Goal: Task Accomplishment & Management: Manage account settings

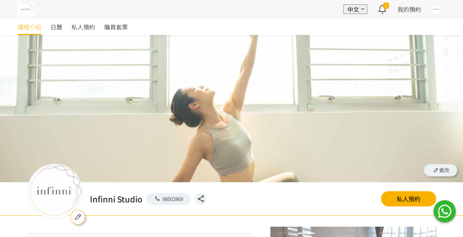
click at [434, 8] on div at bounding box center [435, 9] width 11 height 11
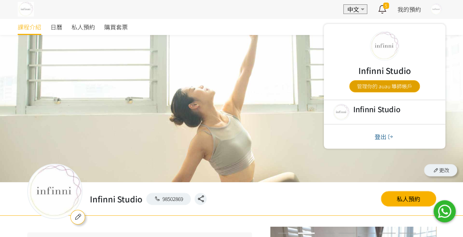
click at [396, 86] on link "管理你的 auau 導師帳戶" at bounding box center [384, 86] width 71 height 12
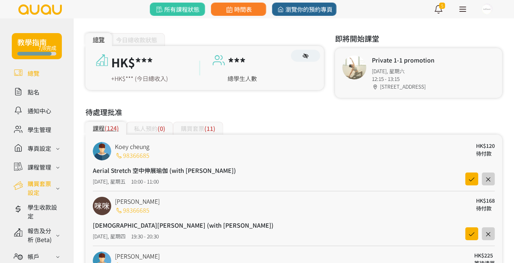
scroll to position [76, 0]
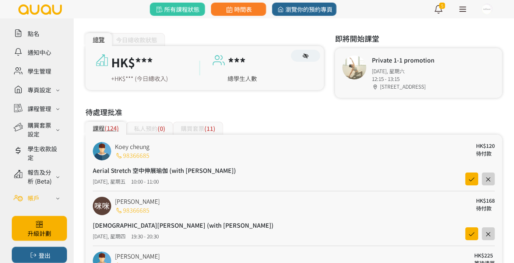
click at [38, 197] on div "帳戶" at bounding box center [34, 198] width 12 height 9
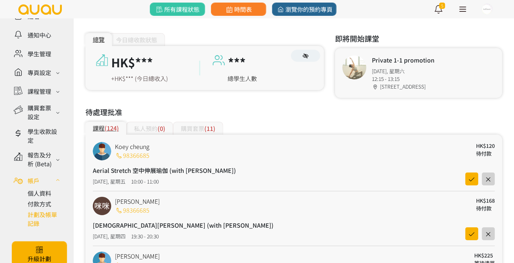
click at [38, 228] on link at bounding box center [45, 219] width 34 height 18
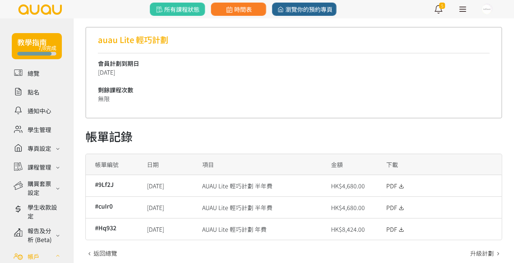
scroll to position [119, 0]
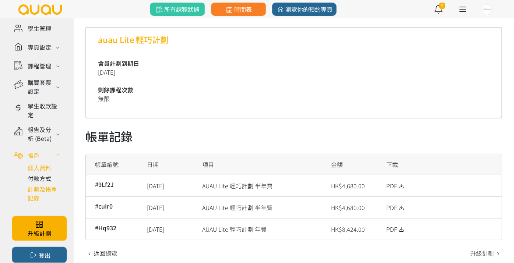
click at [42, 166] on link at bounding box center [45, 167] width 34 height 9
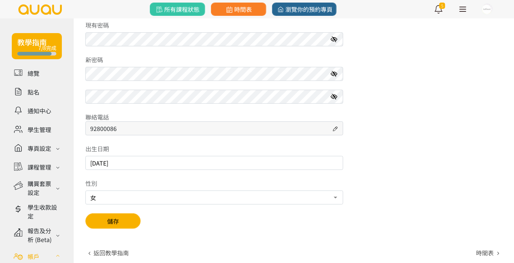
scroll to position [119, 0]
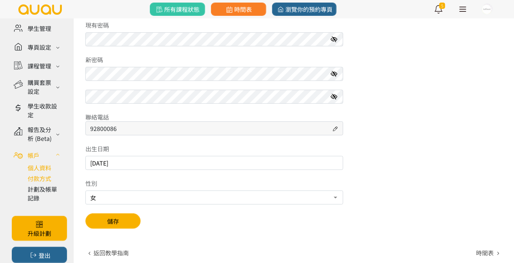
click at [41, 180] on link at bounding box center [45, 178] width 34 height 9
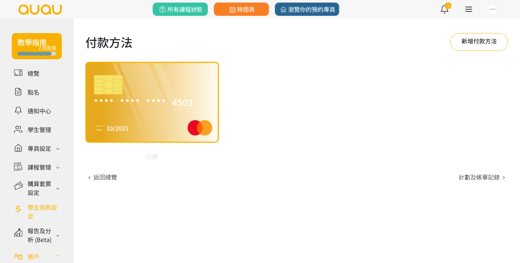
click at [164, 120] on div "VALID THRU 10/2025" at bounding box center [152, 128] width 128 height 24
drag, startPoint x: 164, startPoint y: 120, endPoint x: 128, endPoint y: 119, distance: 36.5
click at [128, 119] on div "VALID THRU 10/2025" at bounding box center [152, 128] width 128 height 24
click at [121, 88] on img at bounding box center [108, 85] width 29 height 20
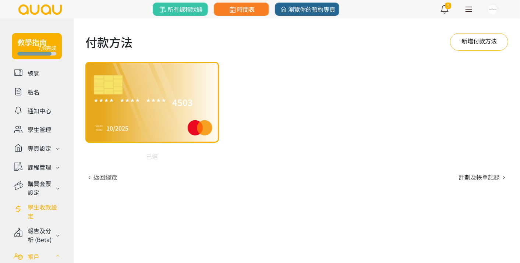
click at [121, 88] on img at bounding box center [108, 85] width 29 height 20
click at [494, 42] on link "新增付款方法" at bounding box center [479, 42] width 58 height 18
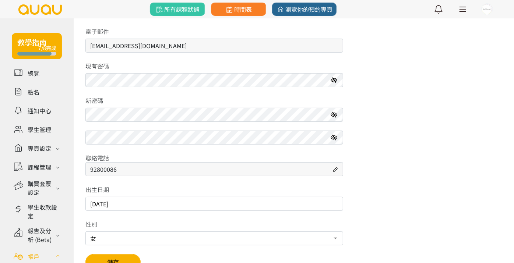
scroll to position [5, 0]
